Goal: Task Accomplishment & Management: Use online tool/utility

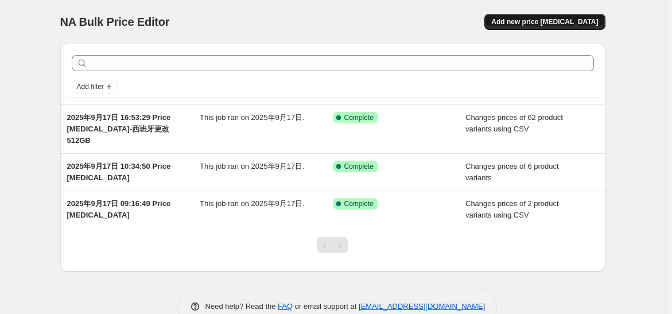
click at [536, 26] on span "Add new price [MEDICAL_DATA]" at bounding box center [544, 21] width 107 height 9
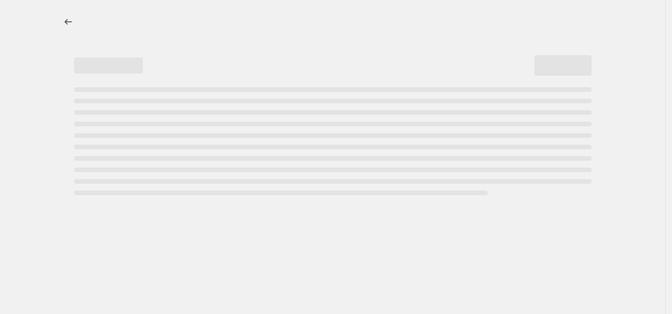
select select "percentage"
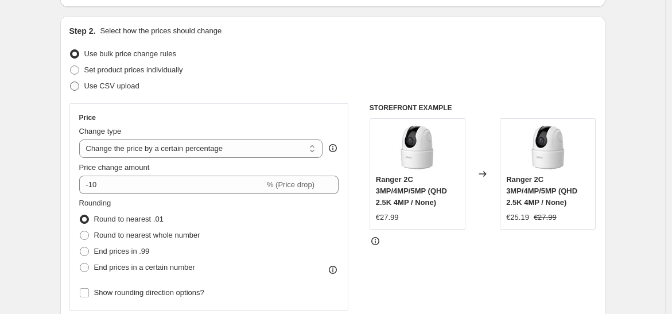
scroll to position [127, 0]
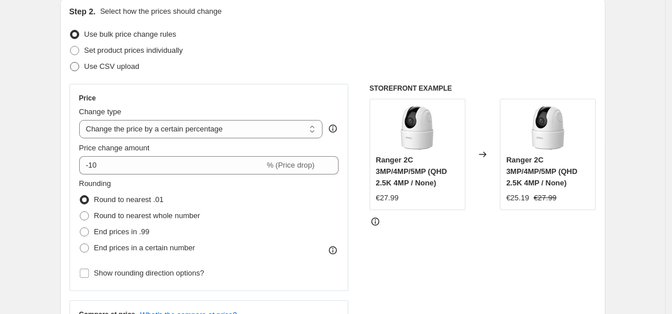
click at [98, 69] on span "Use CSV upload" at bounding box center [111, 66] width 55 height 9
click at [71, 63] on input "Use CSV upload" at bounding box center [70, 62] width 1 height 1
radio input "true"
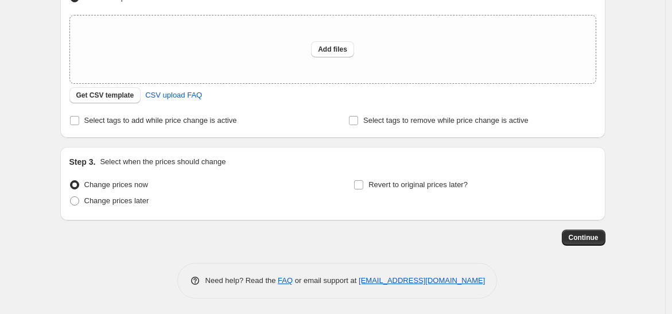
scroll to position [198, 0]
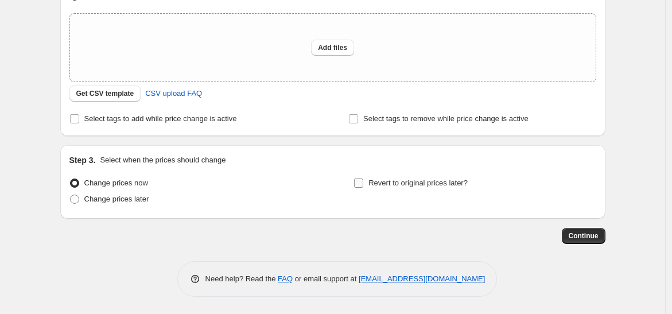
click at [419, 185] on span "Revert to original prices later?" at bounding box center [417, 182] width 99 height 9
click at [363, 185] on input "Revert to original prices later?" at bounding box center [358, 182] width 9 height 9
checkbox input "true"
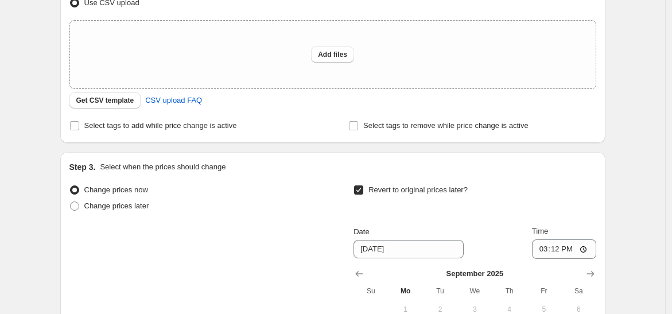
scroll to position [127, 0]
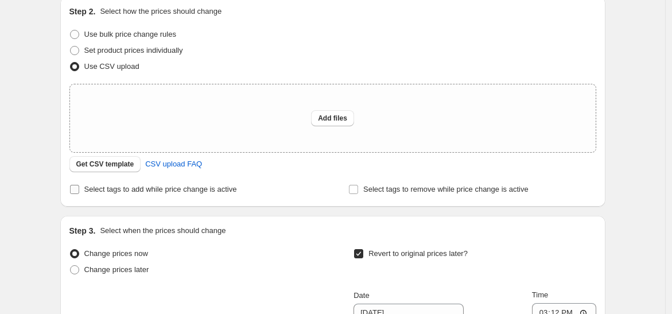
click at [198, 193] on span "Select tags to add while price change is active" at bounding box center [160, 189] width 153 height 9
click at [79, 193] on input "Select tags to add while price change is active" at bounding box center [74, 189] width 9 height 9
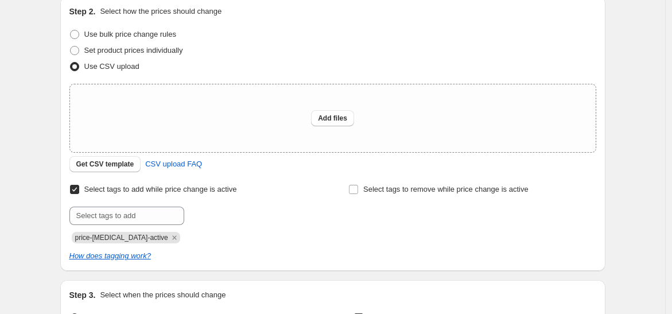
click at [198, 193] on span "Select tags to add while price change is active" at bounding box center [160, 189] width 153 height 9
click at [79, 193] on input "Select tags to add while price change is active" at bounding box center [74, 189] width 9 height 9
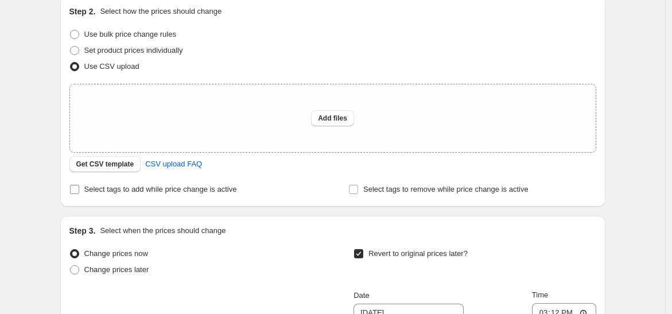
click at [198, 193] on span "Select tags to add while price change is active" at bounding box center [160, 189] width 153 height 9
click at [79, 193] on input "Select tags to add while price change is active" at bounding box center [74, 189] width 9 height 9
checkbox input "true"
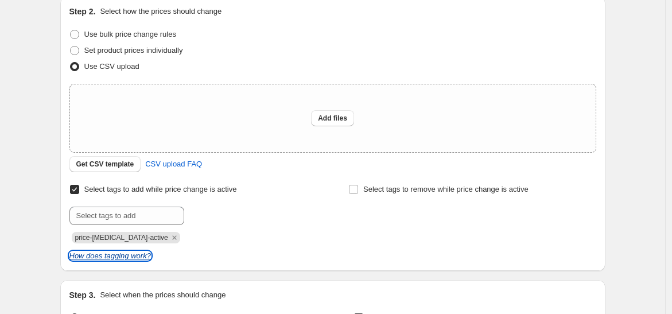
click at [128, 259] on icon "How does tagging work?" at bounding box center [109, 255] width 81 height 9
click at [177, 169] on span "CSV upload FAQ" at bounding box center [173, 163] width 57 height 11
click at [95, 255] on icon "How does tagging work?" at bounding box center [109, 255] width 81 height 9
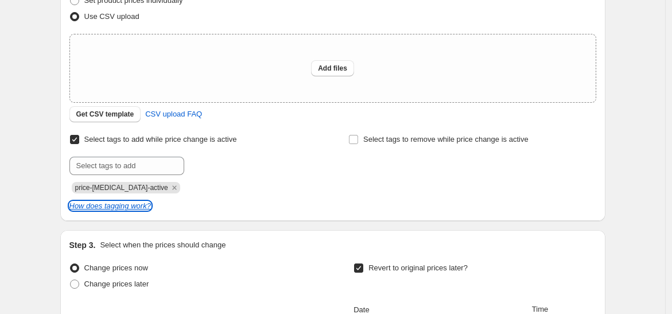
scroll to position [255, 0]
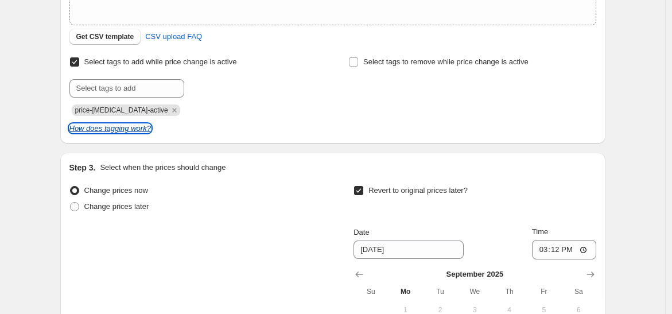
click at [137, 131] on icon "How does tagging work?" at bounding box center [109, 128] width 81 height 9
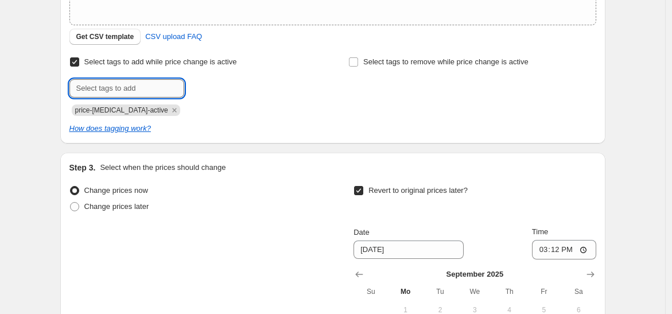
click at [134, 93] on input "text" at bounding box center [126, 88] width 115 height 18
type input "first tag"
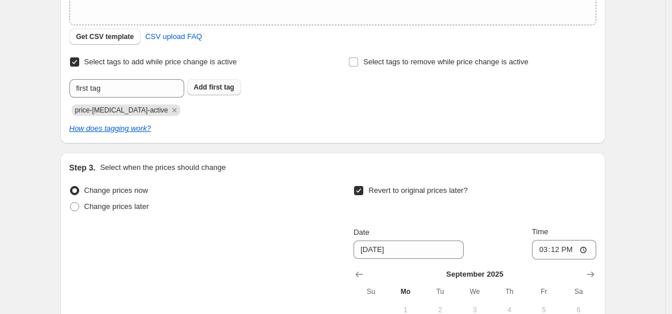
click at [215, 85] on span "first tag" at bounding box center [221, 87] width 25 height 8
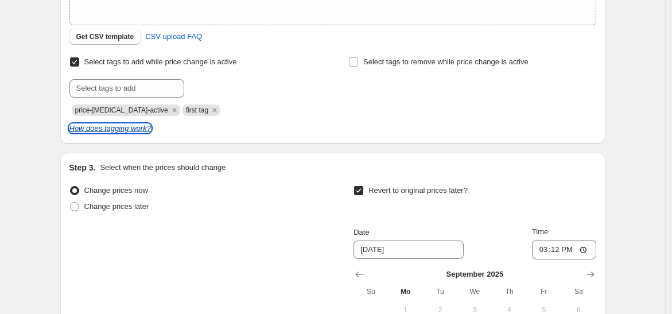
click at [130, 128] on icon "How does tagging work?" at bounding box center [109, 128] width 81 height 9
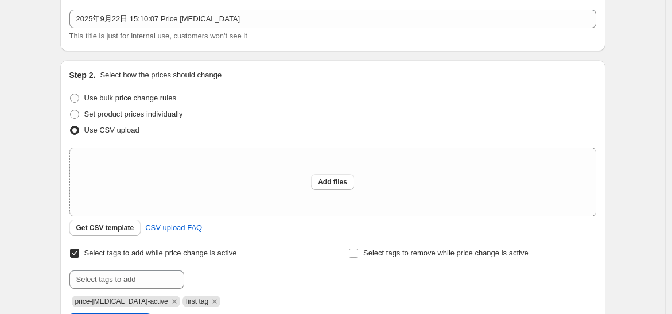
scroll to position [191, 0]
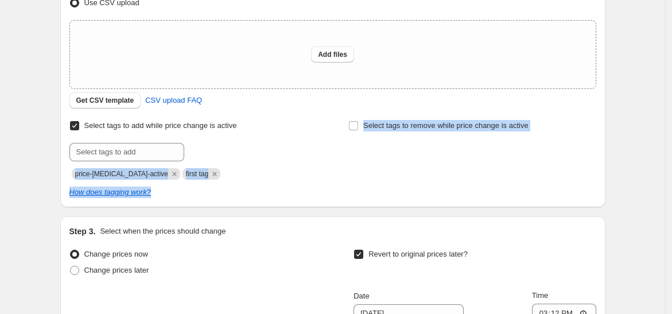
drag, startPoint x: 71, startPoint y: 177, endPoint x: 200, endPoint y: 208, distance: 132.9
click at [172, 198] on div "Step 2. Select how the prices should change Use bulk price change rules Set pro…" at bounding box center [332, 70] width 545 height 274
click at [169, 198] on div "Step 2. Select how the prices should change Use bulk price change rules Set pro…" at bounding box center [332, 70] width 545 height 274
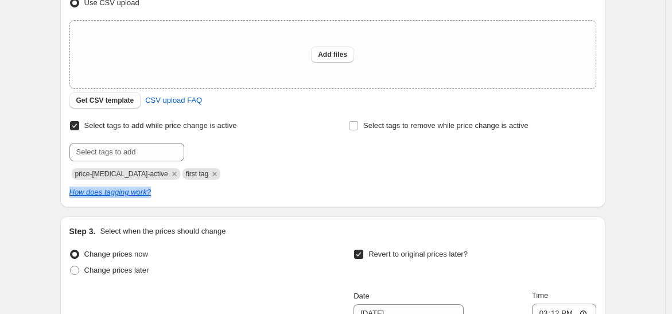
drag, startPoint x: 163, startPoint y: 190, endPoint x: 35, endPoint y: 197, distance: 128.6
click at [35, 197] on div "Create new price [MEDICAL_DATA]. This page is ready Create new price [MEDICAL_D…" at bounding box center [332, 195] width 665 height 772
copy icon "How does tagging work?"
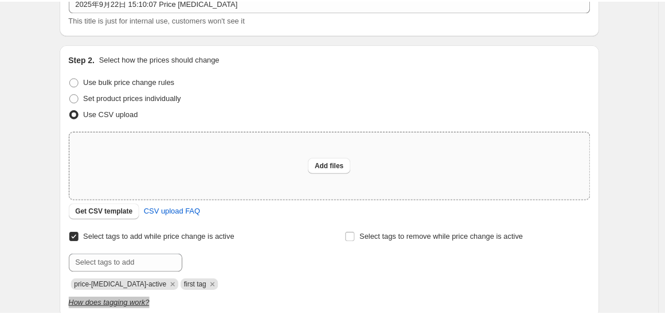
scroll to position [0, 0]
